Goal: Task Accomplishment & Management: Complete application form

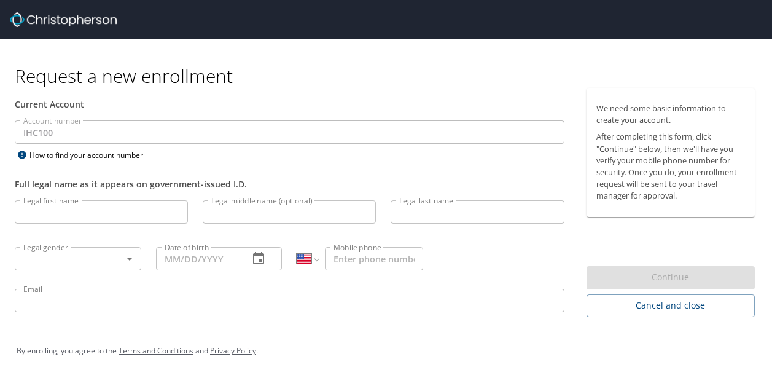
select select "US"
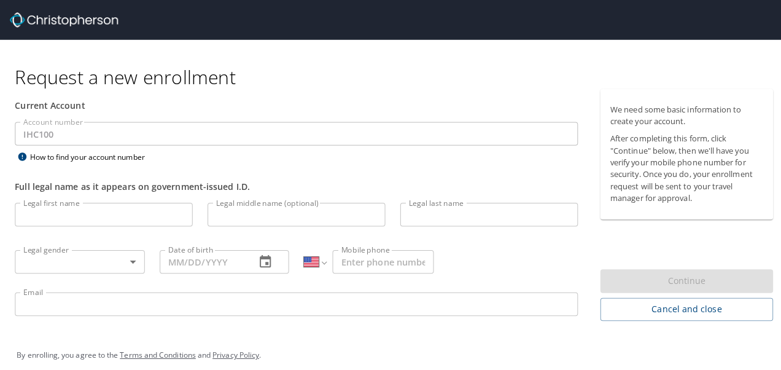
scroll to position [8, 0]
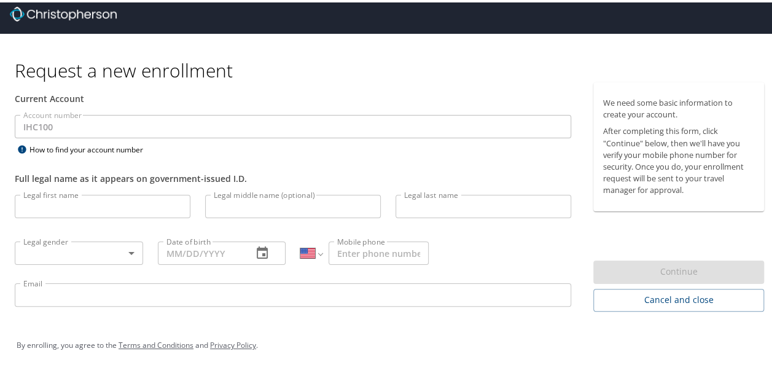
click at [95, 171] on div "Full legal name as it appears on government-issued I.D." at bounding box center [293, 176] width 557 height 13
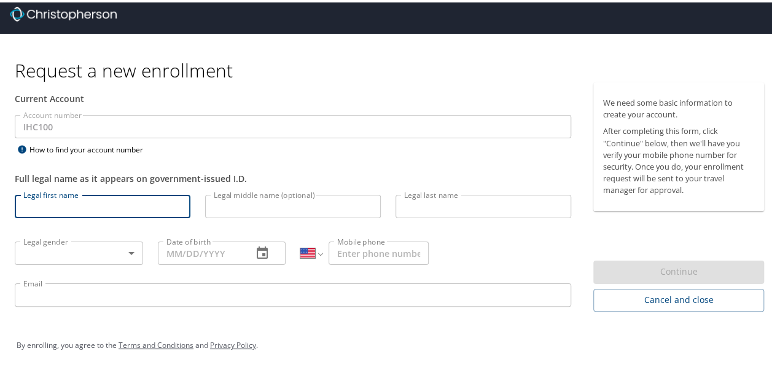
click at [39, 200] on input "Legal first name" at bounding box center [103, 203] width 176 height 23
type input "[PERSON_NAME]"
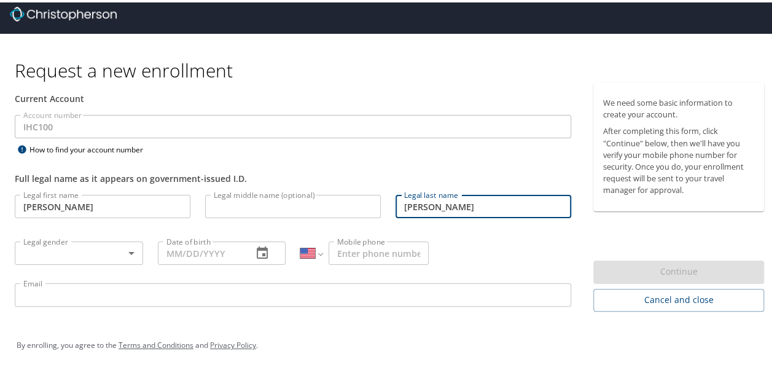
type input "[PERSON_NAME]"
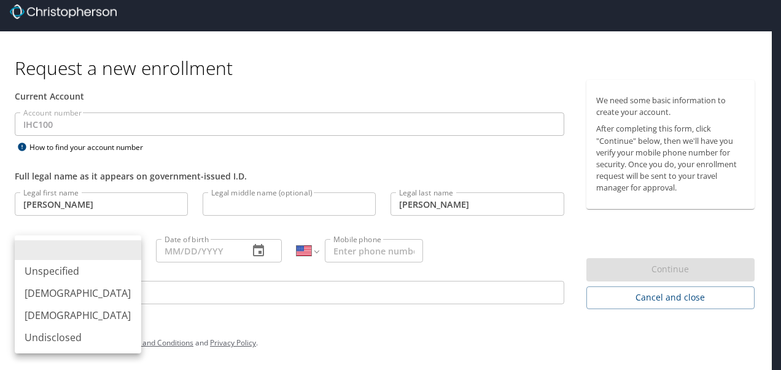
click at [111, 257] on body "Request a new enrollment Current Account Account number IHC100 Account number H…" at bounding box center [390, 177] width 781 height 370
click at [63, 311] on li "[DEMOGRAPHIC_DATA]" at bounding box center [78, 315] width 127 height 22
type input "[DEMOGRAPHIC_DATA]"
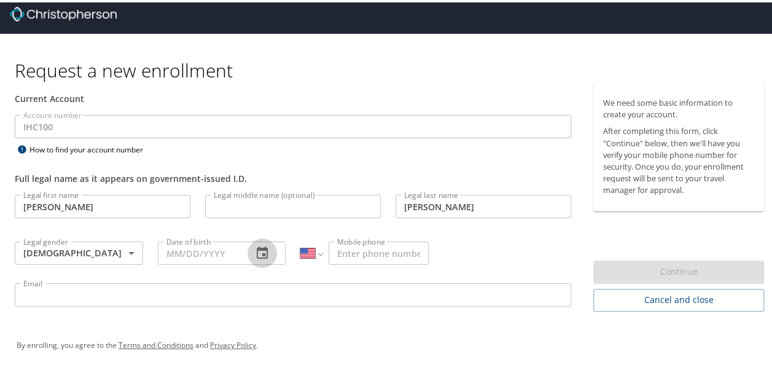
click at [270, 249] on button "button" at bounding box center [262, 250] width 29 height 29
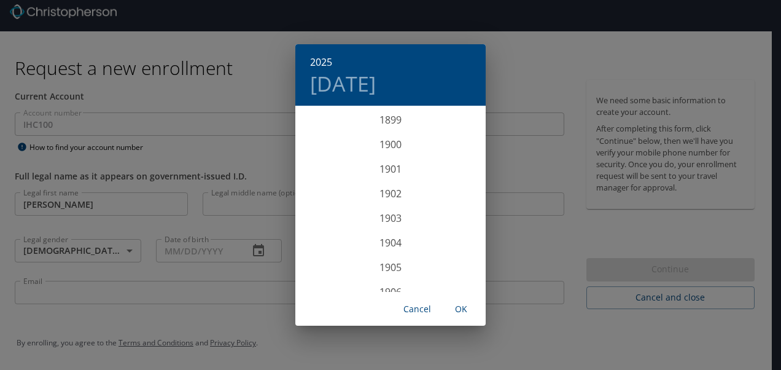
scroll to position [3023, 0]
click at [387, 203] on div "2025" at bounding box center [391, 199] width 190 height 25
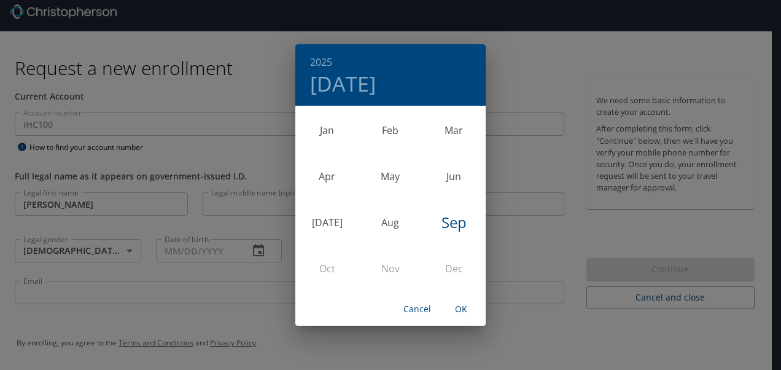
click at [193, 306] on div "2025 [DATE] Jan Feb Mar Apr May Jun [DATE] Aug Sep Oct Nov Dec Cancel OK" at bounding box center [390, 185] width 781 height 370
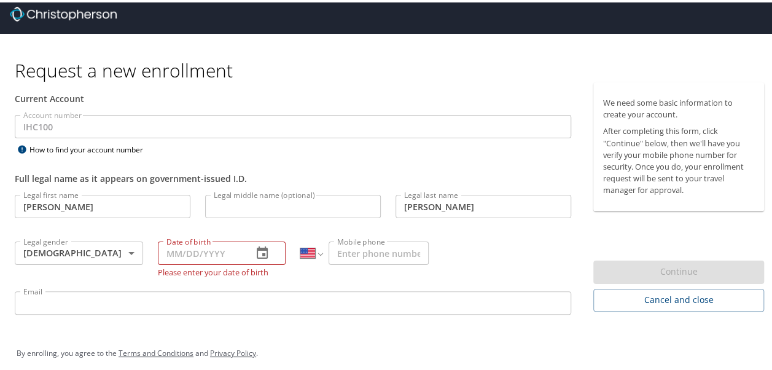
click at [260, 250] on icon "button" at bounding box center [262, 250] width 11 height 12
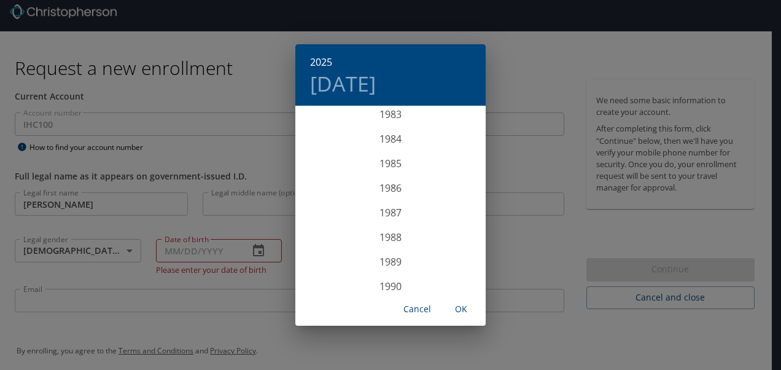
scroll to position [2056, 0]
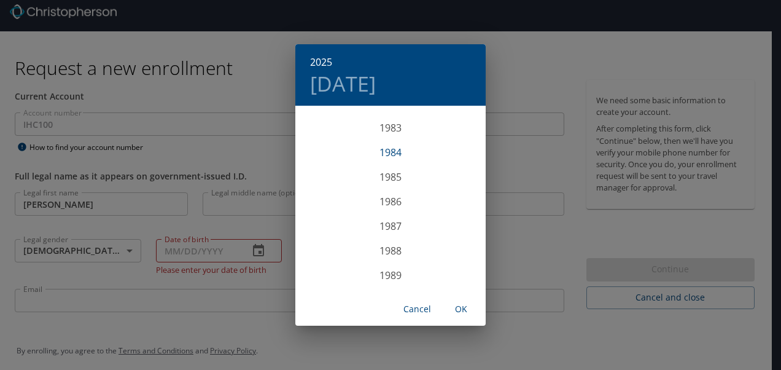
click at [385, 157] on div "1984" at bounding box center [391, 152] width 190 height 25
click at [327, 133] on div "Jan" at bounding box center [327, 131] width 63 height 46
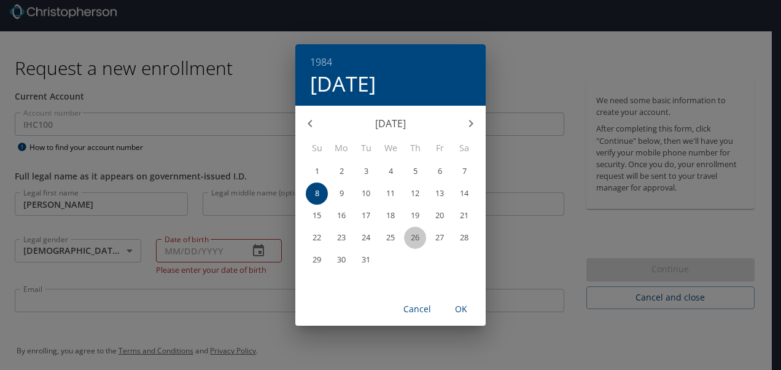
click at [415, 241] on p "26" at bounding box center [415, 237] width 9 height 8
click at [463, 305] on span "OK" at bounding box center [461, 309] width 29 height 15
type input "[DATE]"
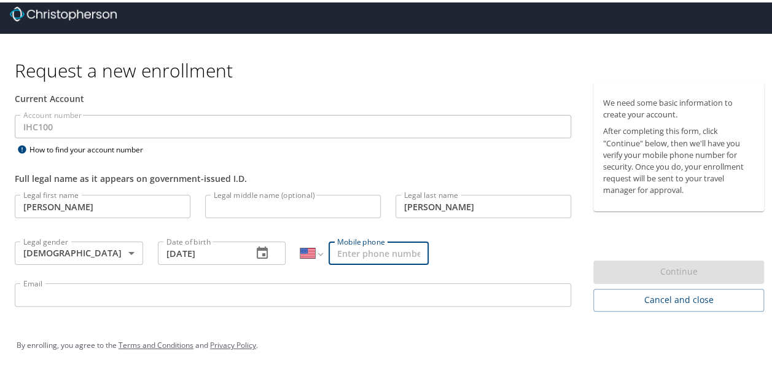
click at [363, 254] on input "Mobile phone" at bounding box center [379, 250] width 100 height 23
type input "6"
type input "[PHONE_NUMBER]"
click at [506, 248] on div "Legal first name [PERSON_NAME] Legal first name Legal middle name (optional) Le…" at bounding box center [292, 250] width 571 height 130
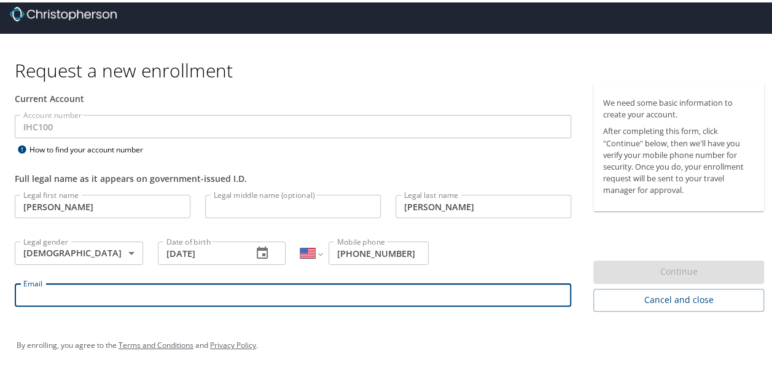
click at [213, 295] on input "Email" at bounding box center [293, 292] width 557 height 23
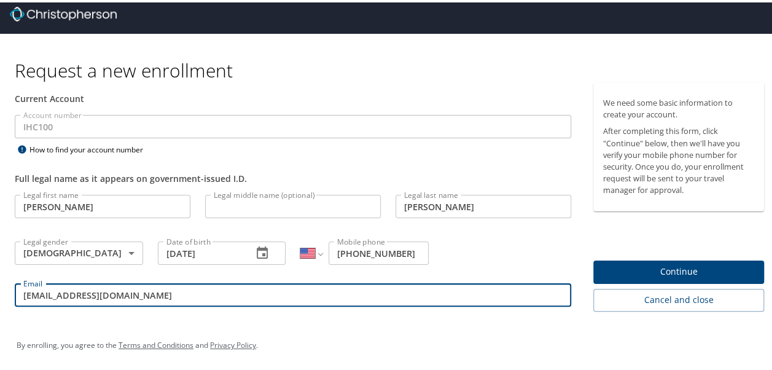
type input "[EMAIL_ADDRESS][DOMAIN_NAME]"
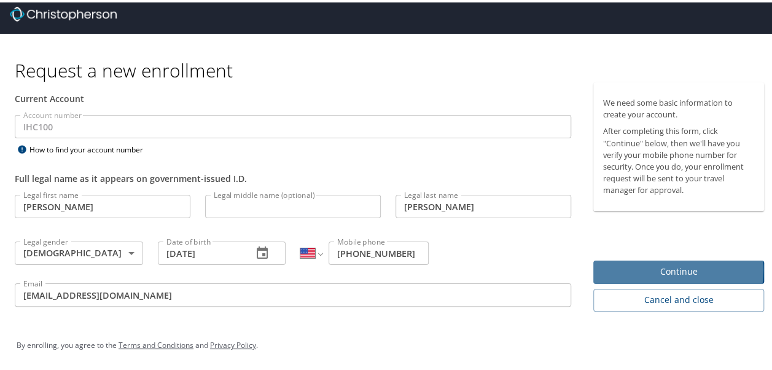
click at [661, 267] on span "Continue" at bounding box center [678, 269] width 151 height 15
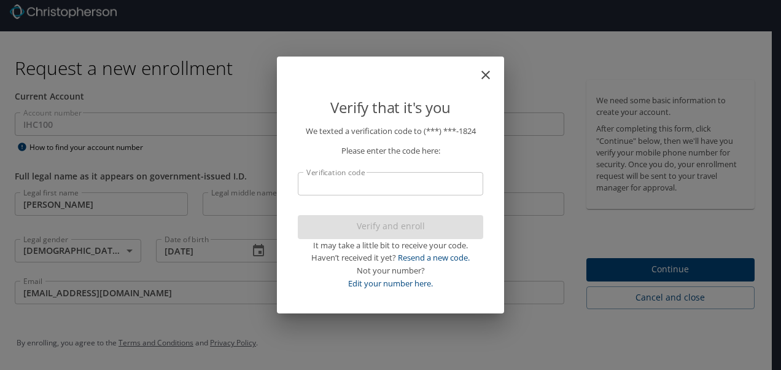
click at [391, 194] on input "Verification code" at bounding box center [391, 183] width 186 height 23
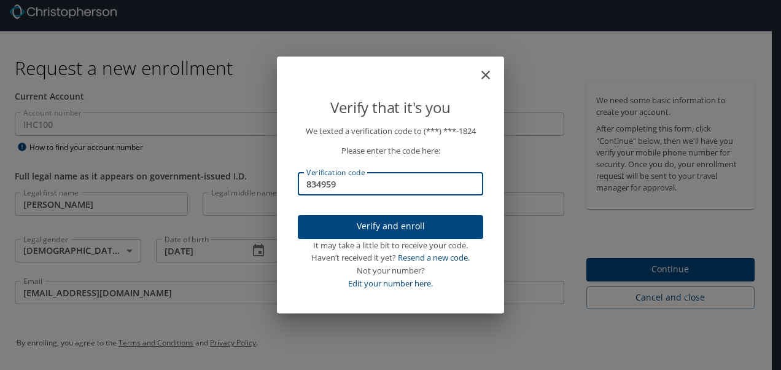
type input "834959"
click at [368, 221] on span "Verify and enroll" at bounding box center [391, 226] width 166 height 15
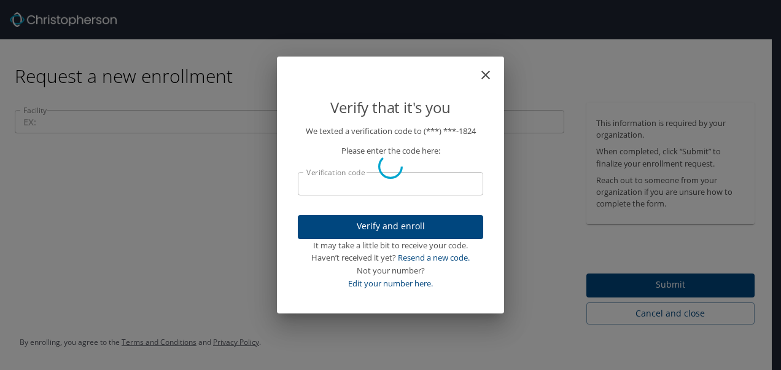
scroll to position [0, 0]
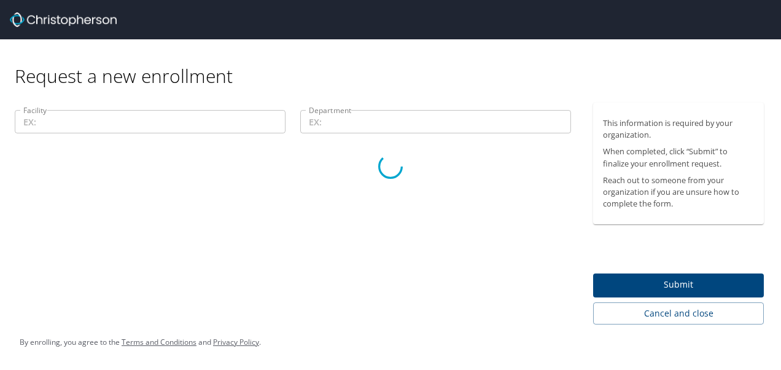
click at [141, 129] on div at bounding box center [390, 166] width 781 height 407
click at [70, 122] on div at bounding box center [390, 166] width 781 height 407
click at [181, 85] on div at bounding box center [390, 166] width 781 height 407
